Goal: Find specific page/section: Find specific page/section

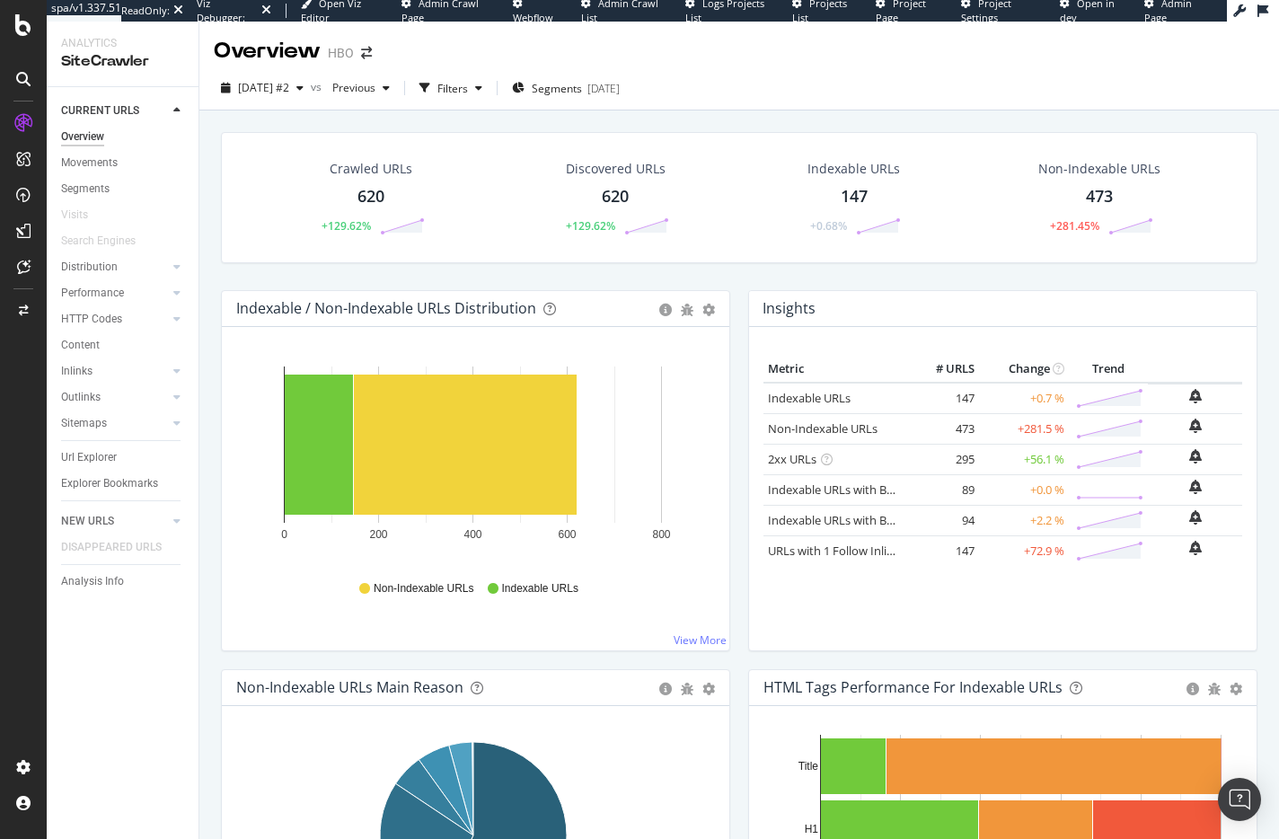
click at [1241, 87] on div "[DATE] #2 vs Previous Filters Segments [DATE]" at bounding box center [738, 92] width 1079 height 36
drag, startPoint x: 91, startPoint y: 190, endPoint x: 790, endPoint y: 447, distance: 745.2
click at [91, 189] on div "Segments" at bounding box center [85, 189] width 48 height 19
